Goal: Task Accomplishment & Management: Manage account settings

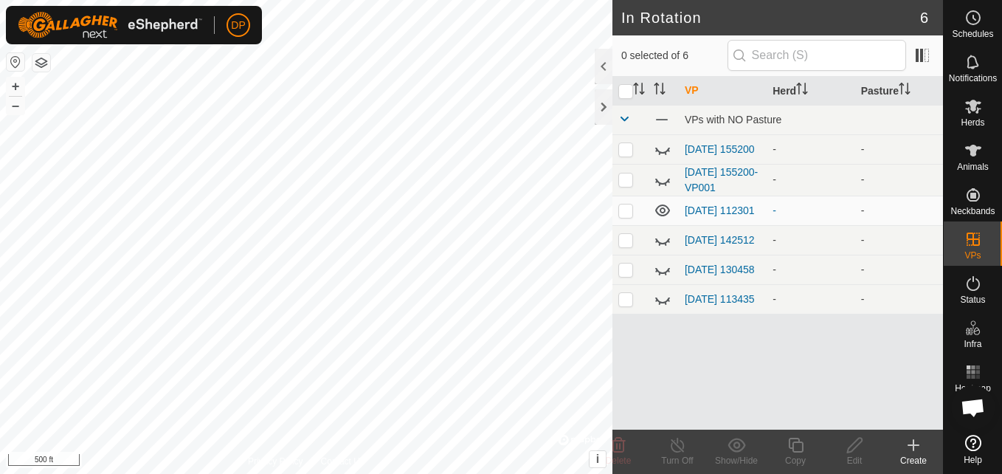
scroll to position [1536, 0]
click at [973, 159] on es-animals-svg-icon at bounding box center [973, 151] width 27 height 24
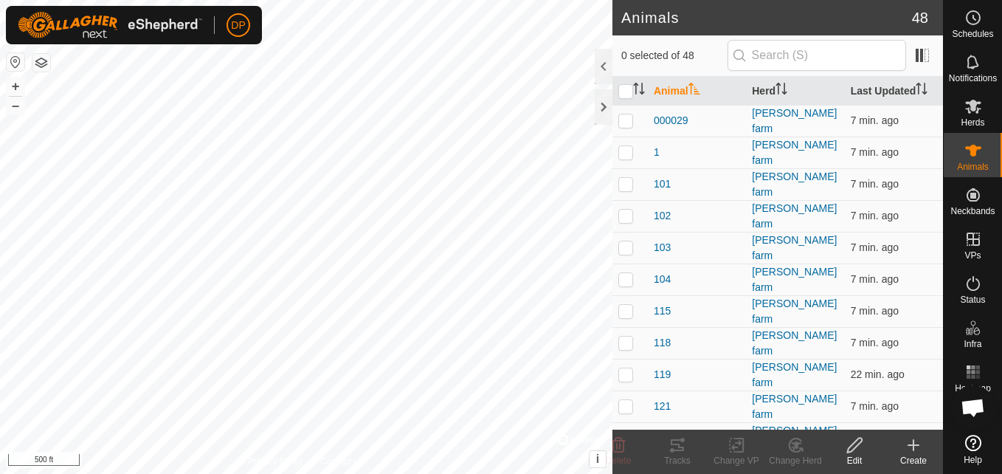
scroll to position [1536, 0]
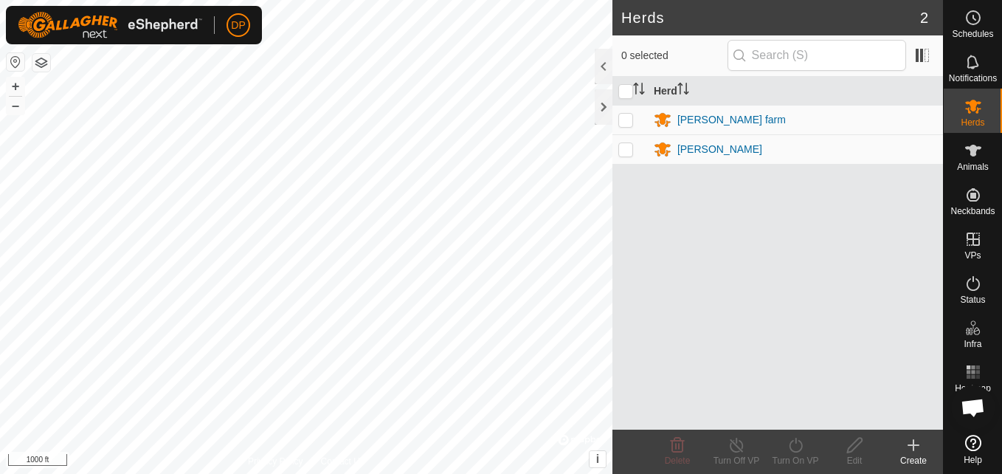
scroll to position [1536, 0]
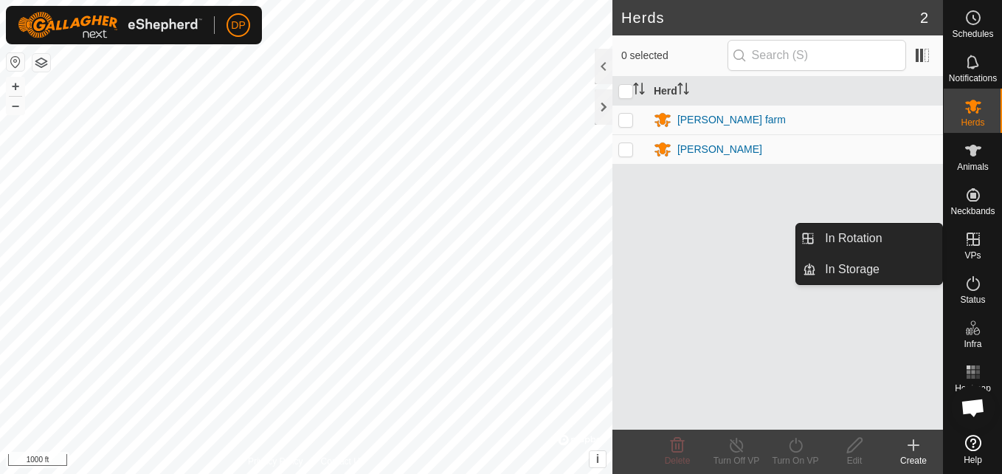
click at [975, 240] on icon at bounding box center [973, 238] width 13 height 13
click at [882, 241] on link "In Rotation" at bounding box center [879, 239] width 126 height 30
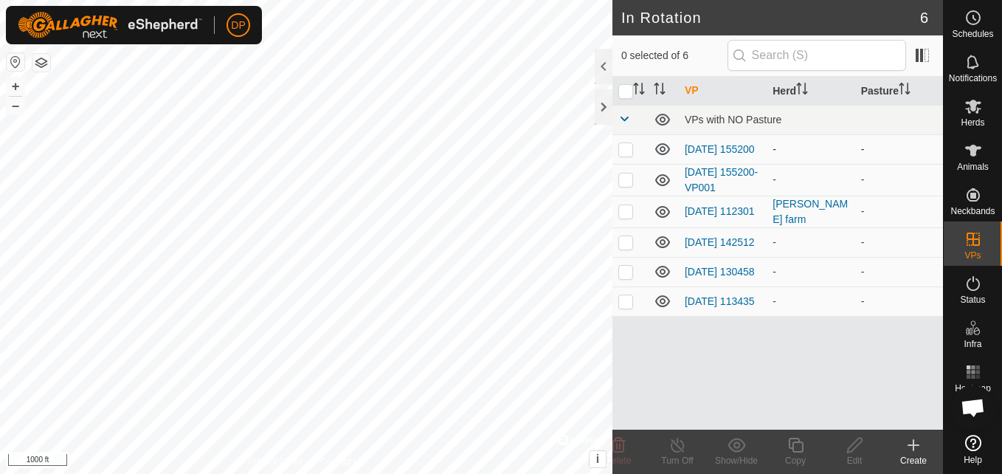
click at [659, 145] on icon at bounding box center [663, 149] width 18 height 18
click at [658, 179] on icon at bounding box center [662, 180] width 15 height 12
click at [660, 307] on icon at bounding box center [662, 301] width 15 height 12
click at [663, 280] on icon at bounding box center [663, 272] width 18 height 18
click at [663, 276] on icon at bounding box center [662, 273] width 15 height 6
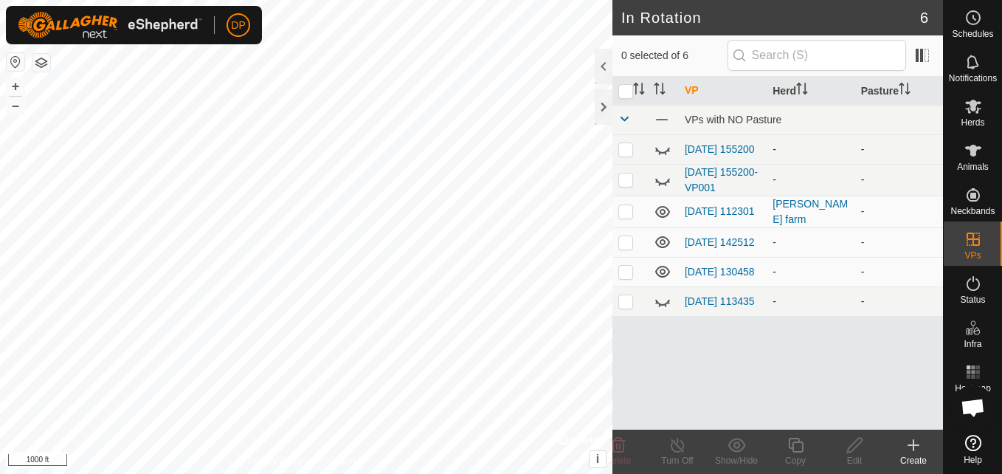
click at [663, 280] on icon at bounding box center [663, 272] width 18 height 18
click at [659, 245] on icon at bounding box center [663, 242] width 18 height 18
click at [663, 277] on icon at bounding box center [663, 272] width 18 height 18
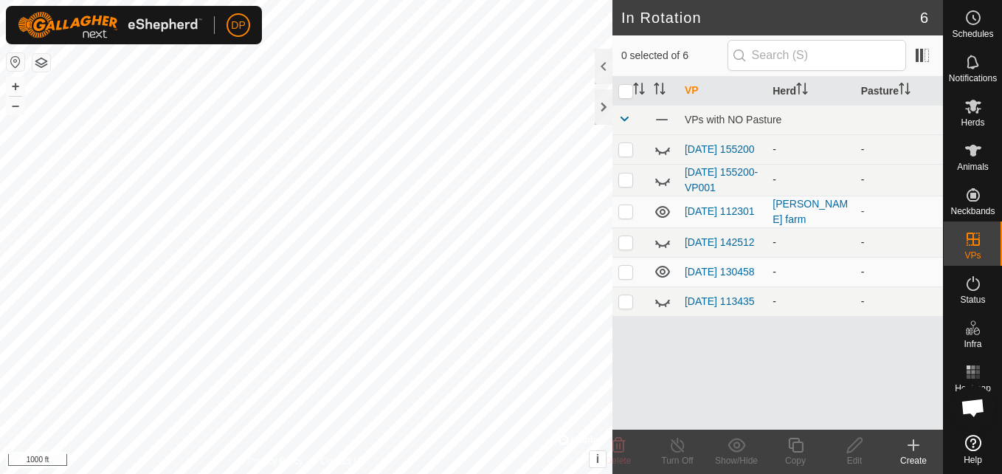
click at [663, 278] on icon at bounding box center [663, 272] width 18 height 18
click at [626, 213] on p-checkbox at bounding box center [625, 211] width 15 height 12
checkbox input "false"
